Goal: Communication & Community: Answer question/provide support

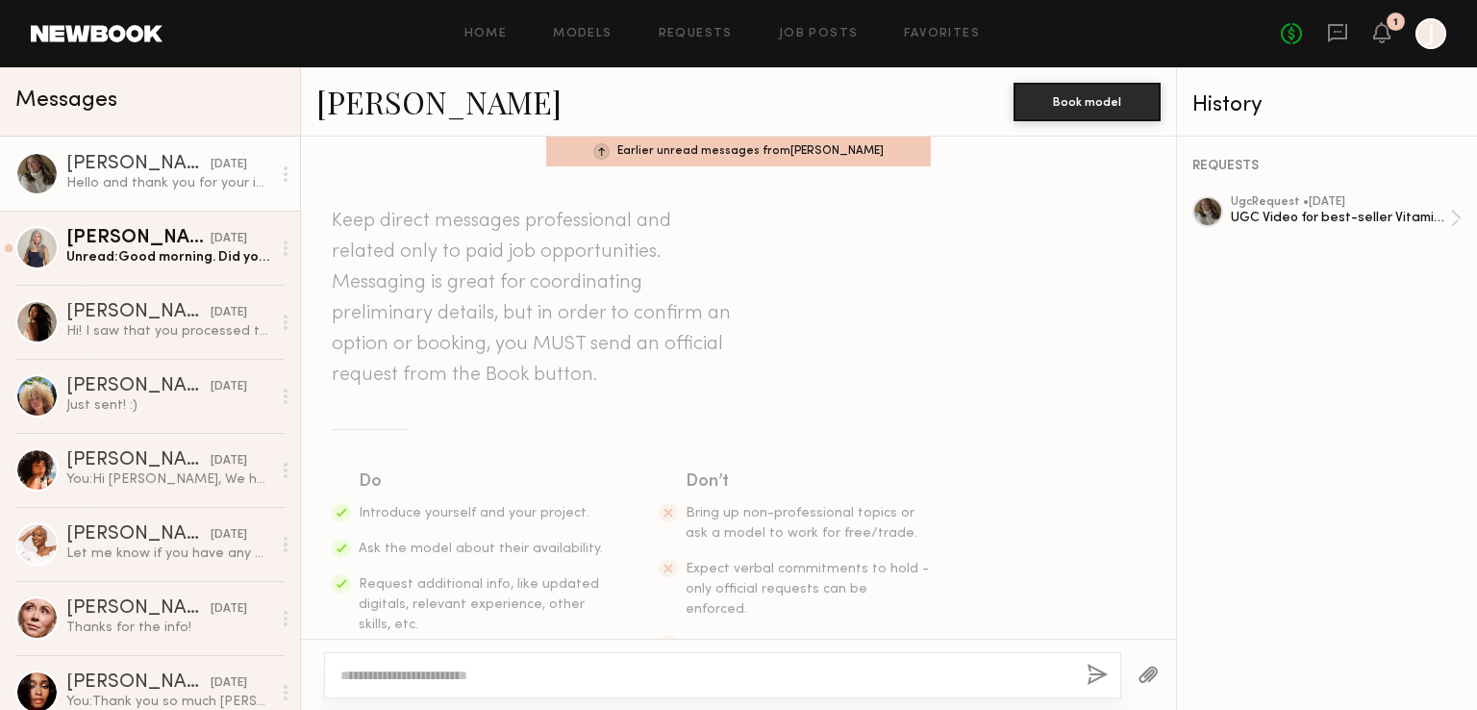
scroll to position [368, 0]
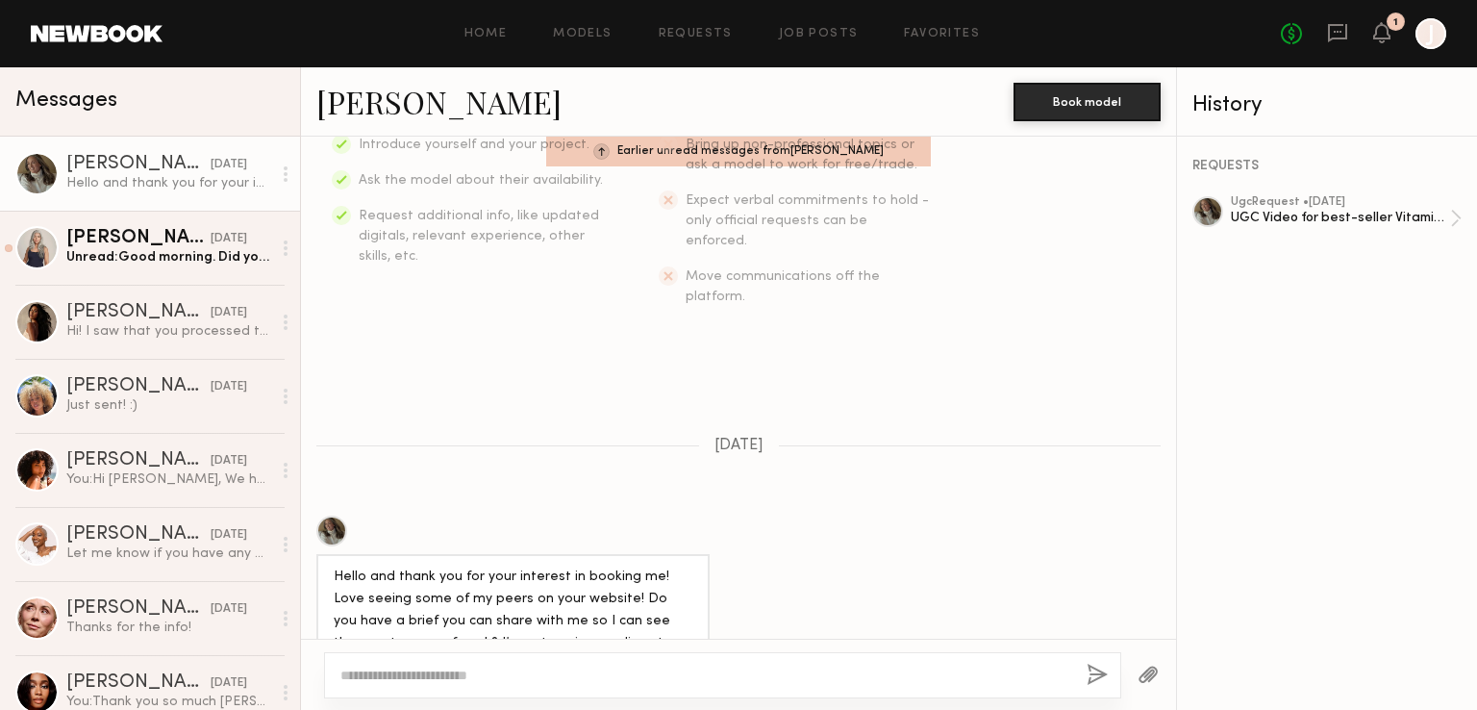
click at [539, 674] on textarea at bounding box center [705, 674] width 731 height 19
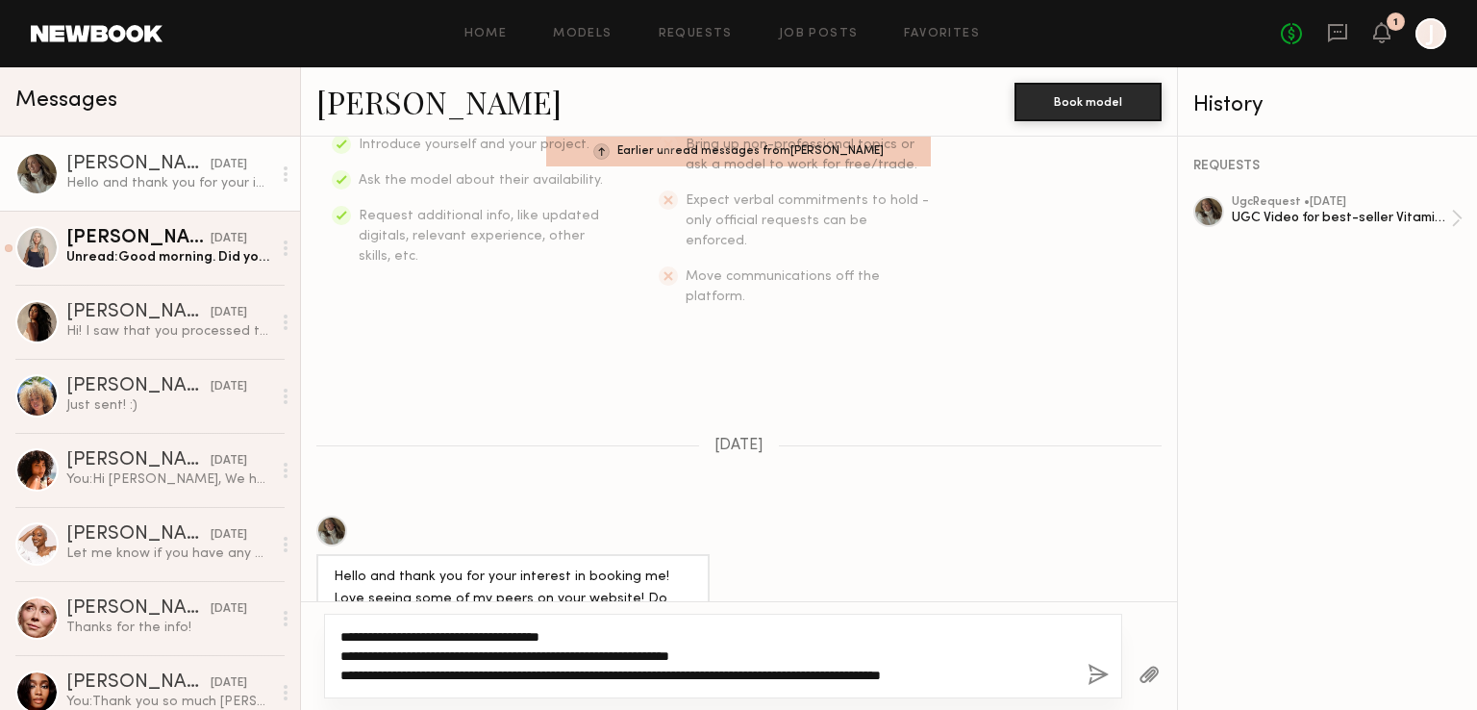
type textarea "**********"
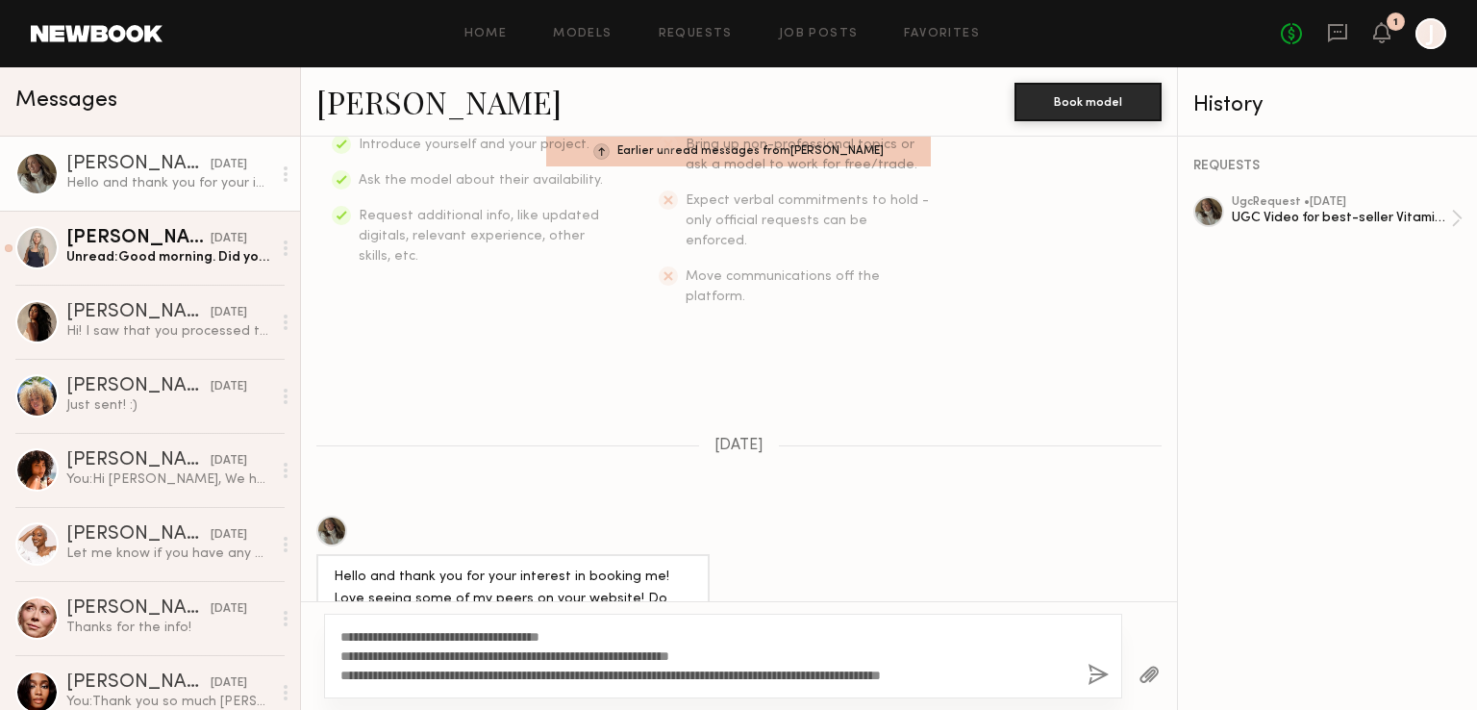
click at [1090, 674] on button "button" at bounding box center [1098, 676] width 21 height 24
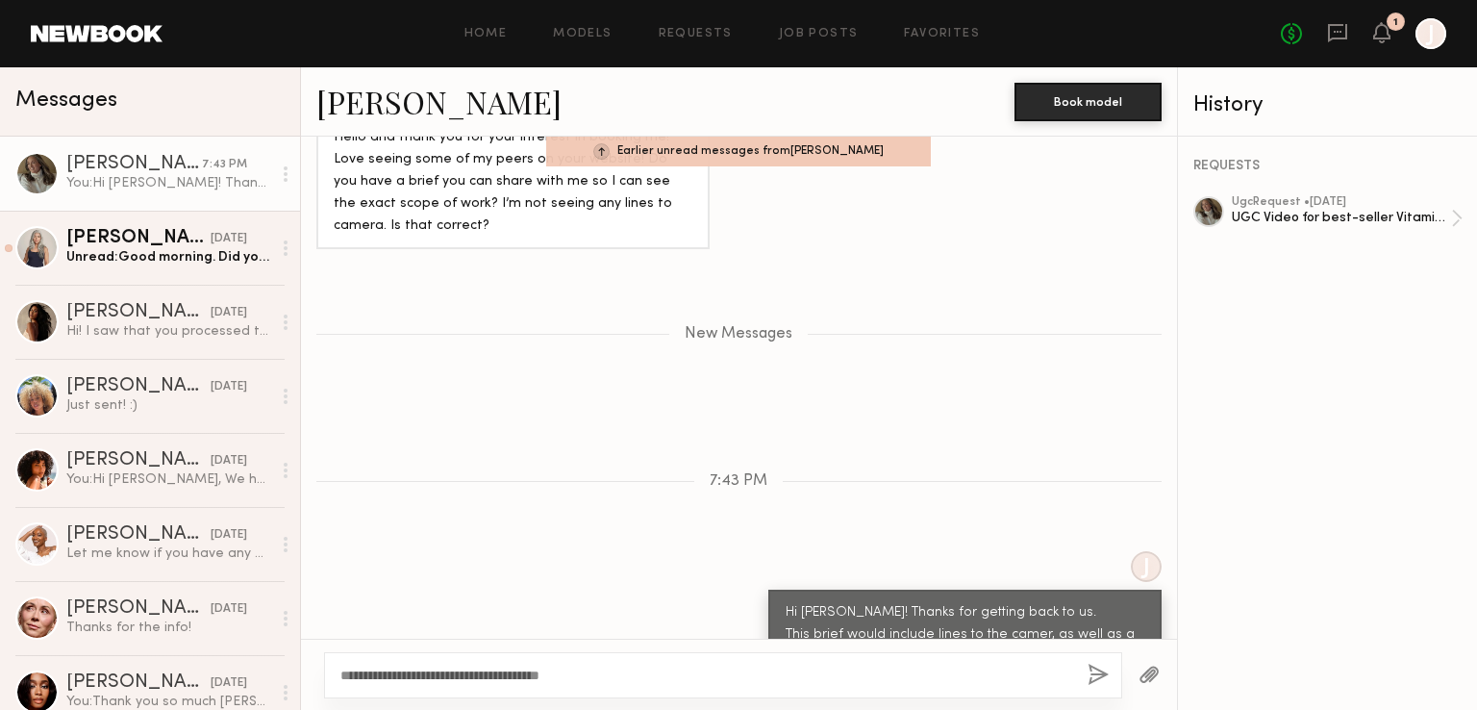
scroll to position [844, 0]
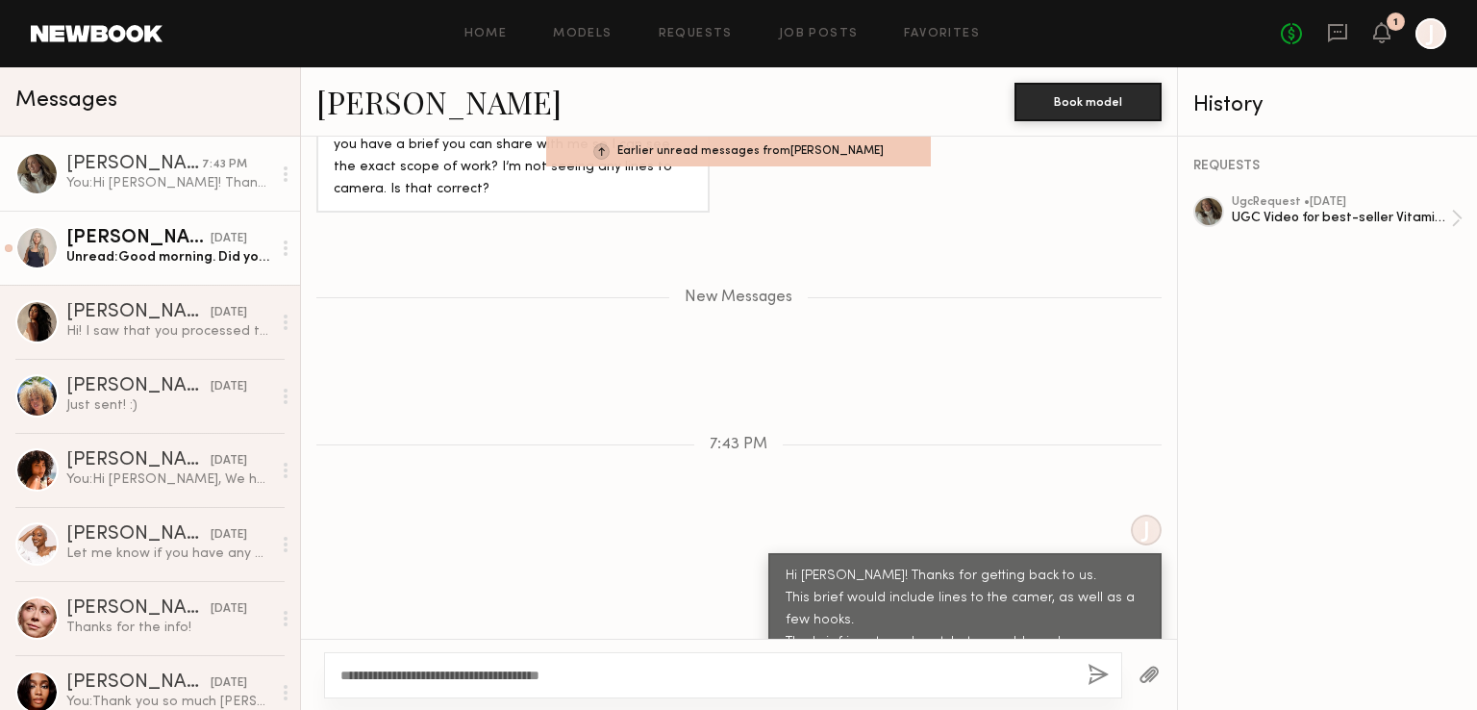
click at [171, 254] on div "Unread: Good morning. Did you want to book me for this UGC at $450? Thank you." at bounding box center [168, 257] width 205 height 18
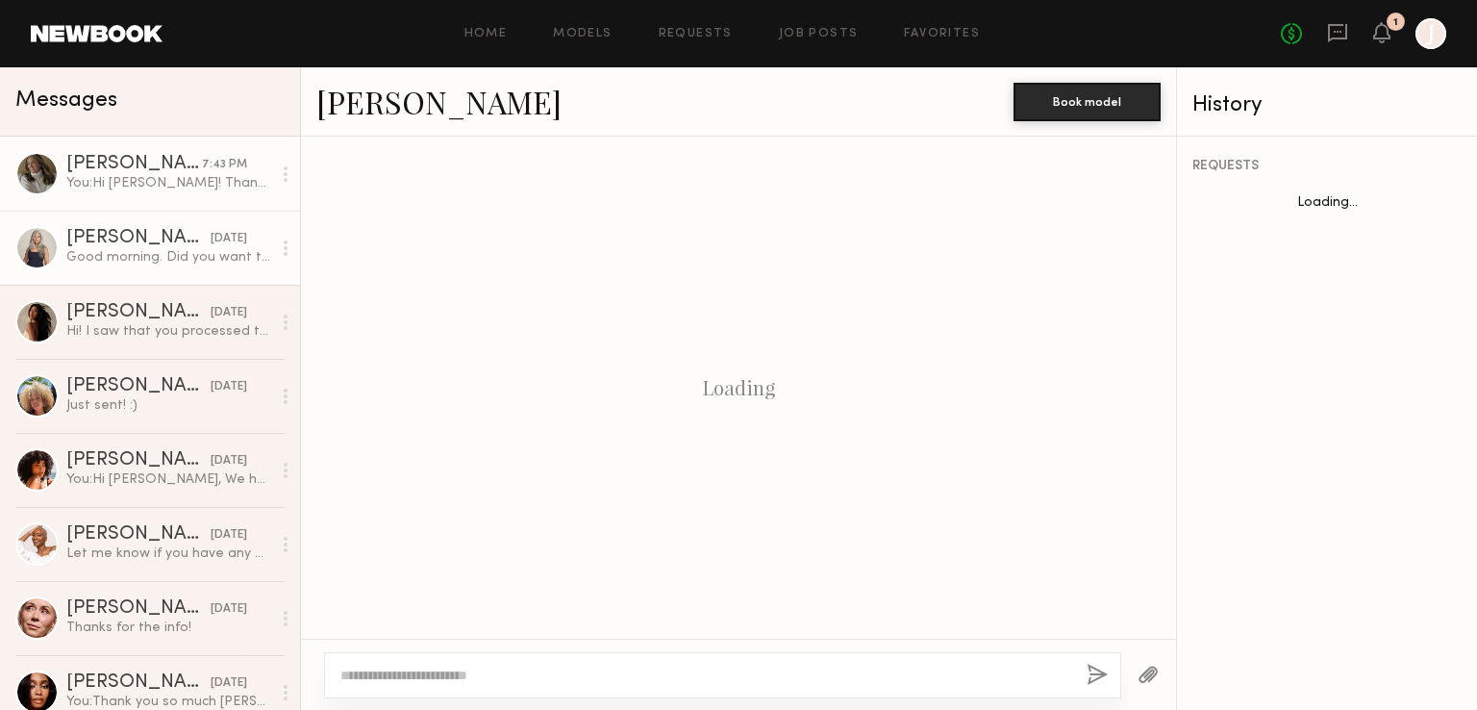
click at [160, 187] on div "You: Hi [PERSON_NAME]! Thanks for getting back to us. This brief would include …" at bounding box center [168, 183] width 205 height 18
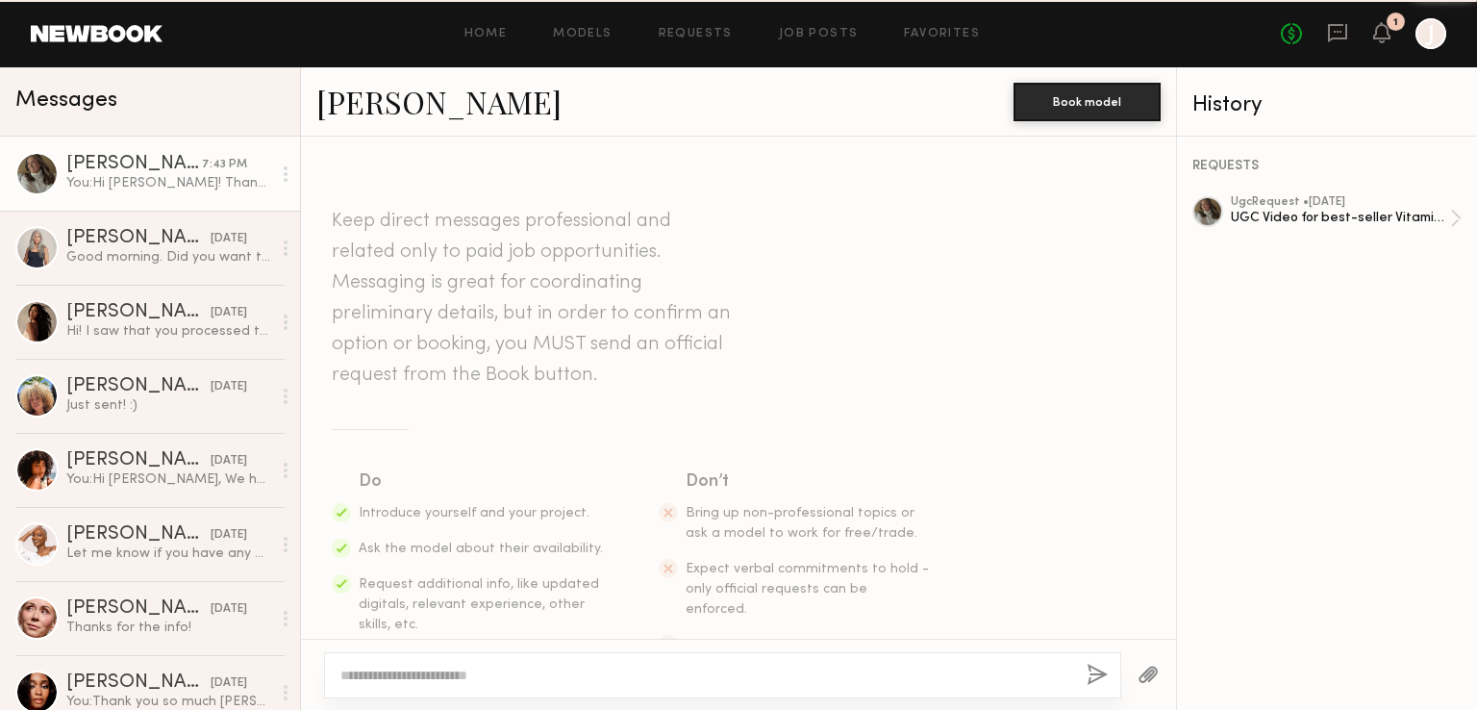
scroll to position [867, 0]
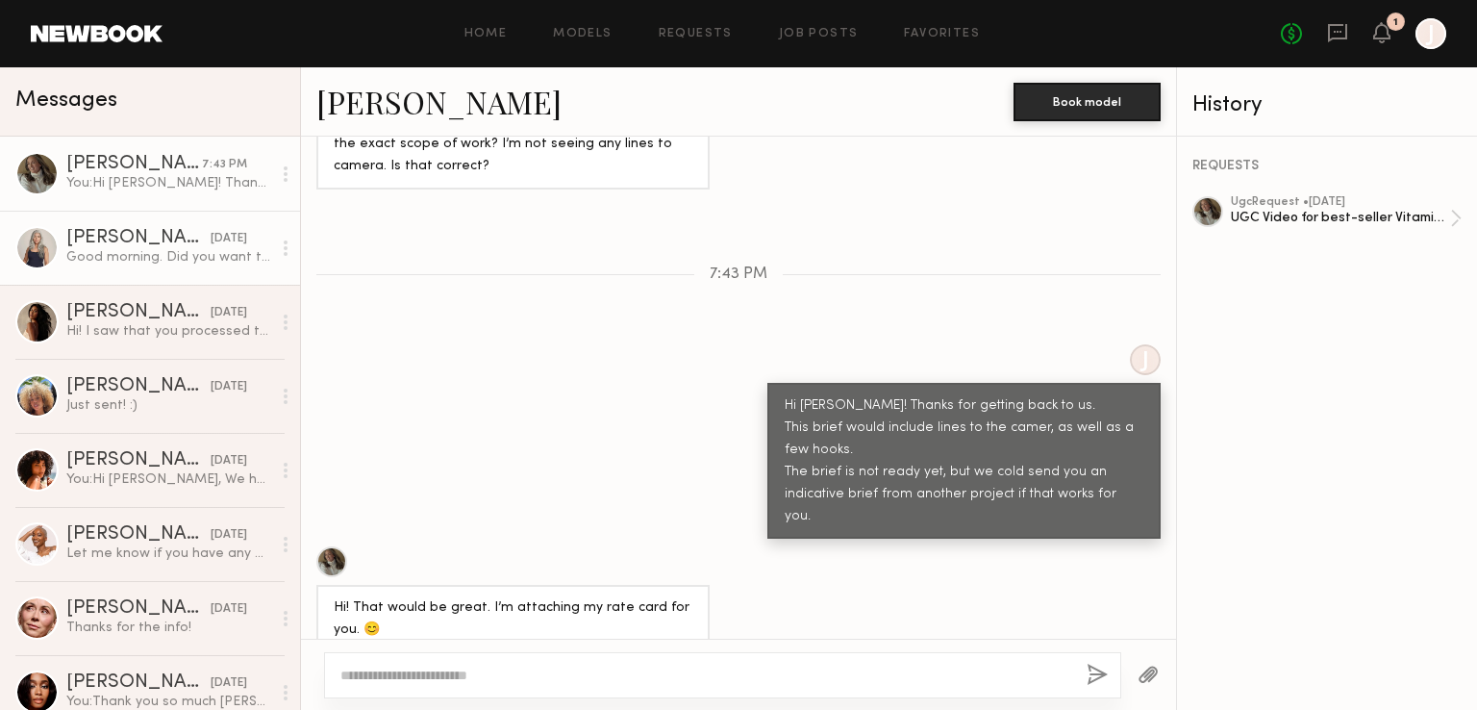
click at [152, 250] on div "Good morning. Did you want to book me for this UGC at $450? Thank you." at bounding box center [168, 257] width 205 height 18
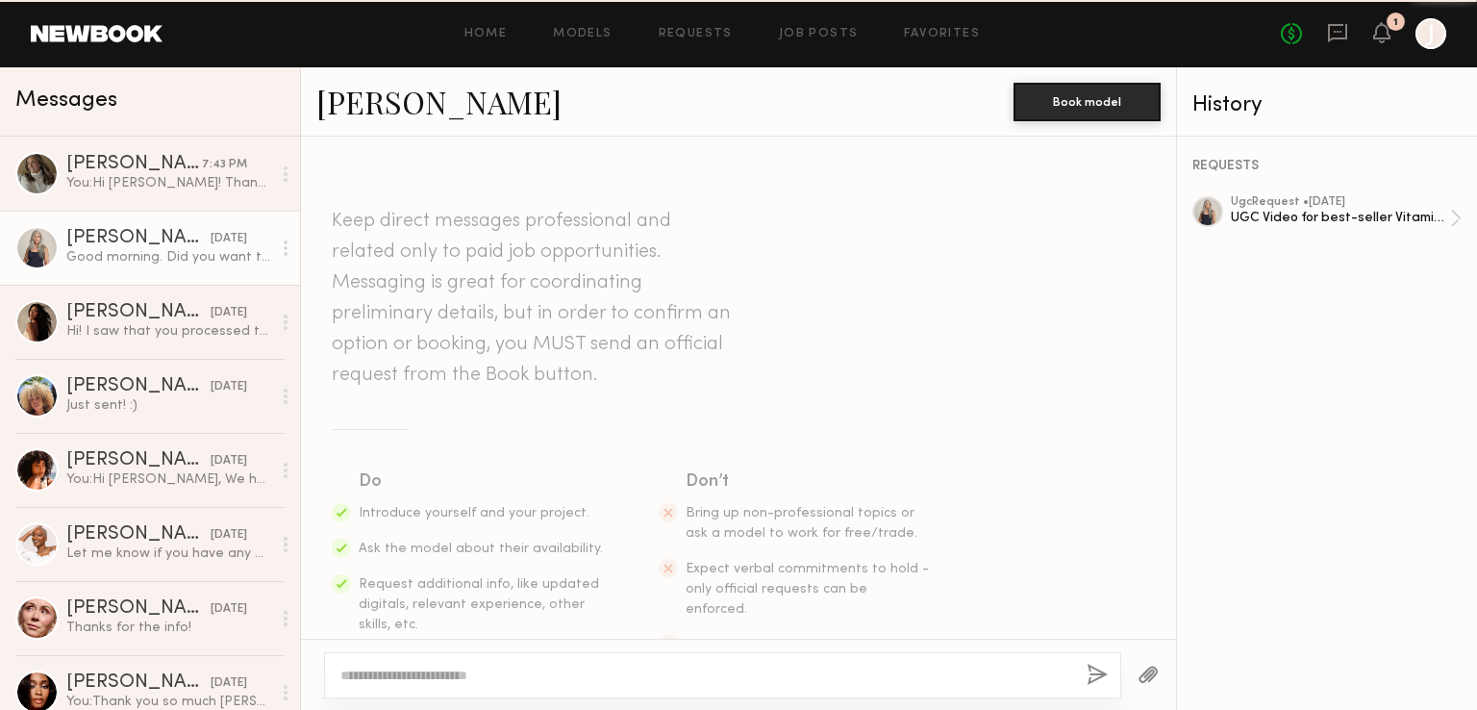
scroll to position [1316, 0]
